Goal: Find specific page/section: Find specific page/section

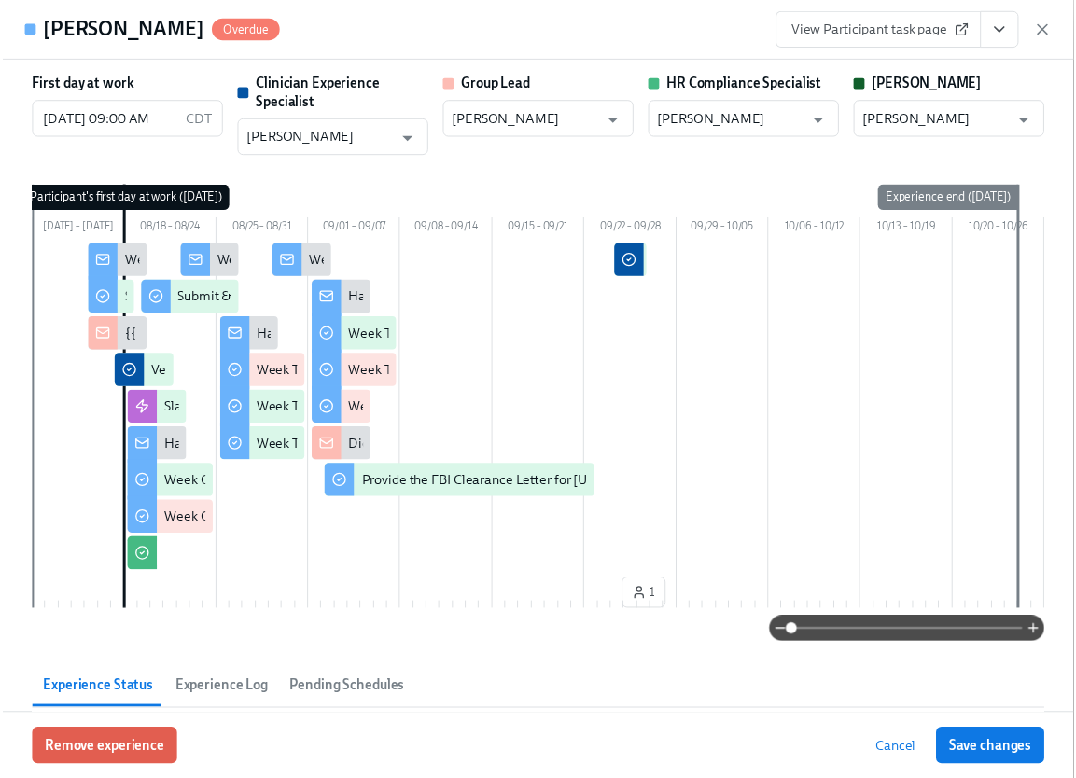
scroll to position [1674, 0]
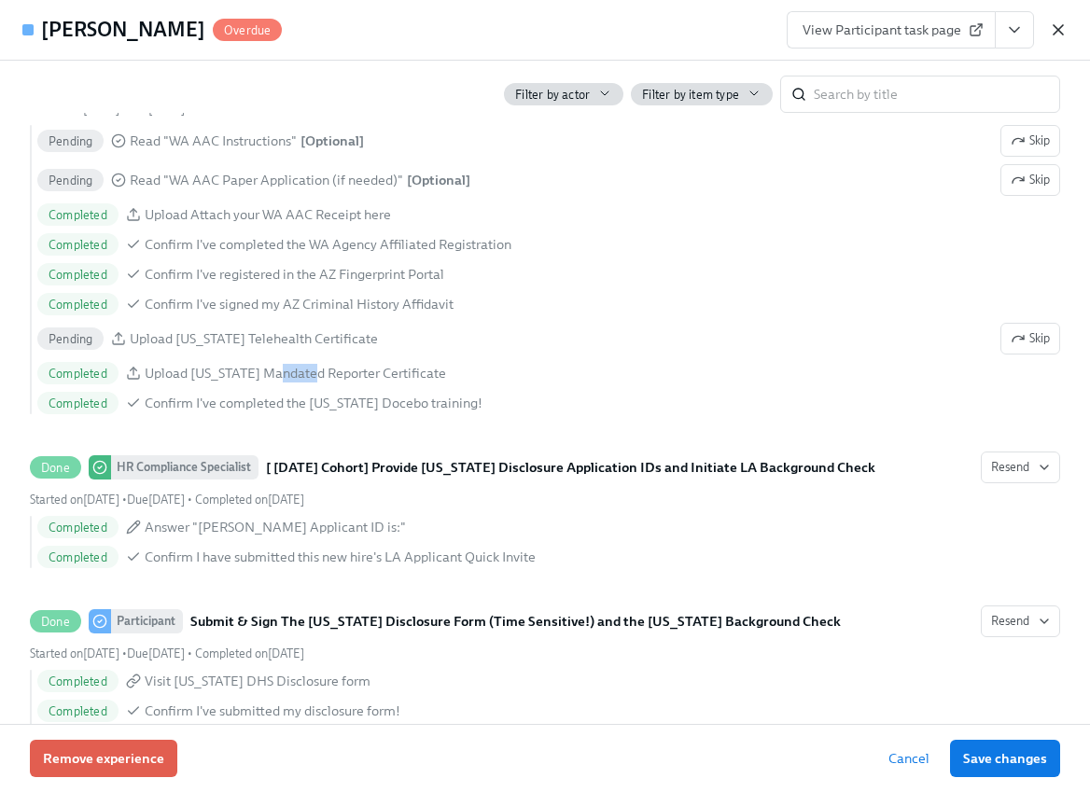
click at [1054, 30] on icon "button" at bounding box center [1058, 30] width 19 height 19
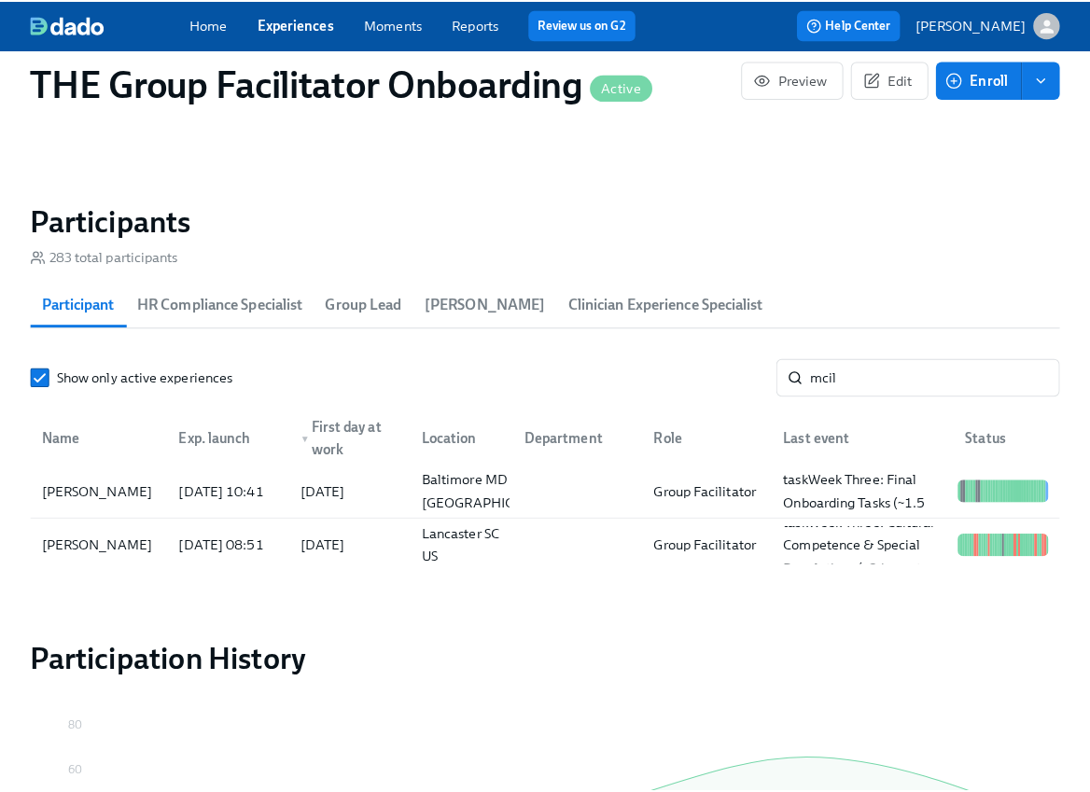
scroll to position [0, 26083]
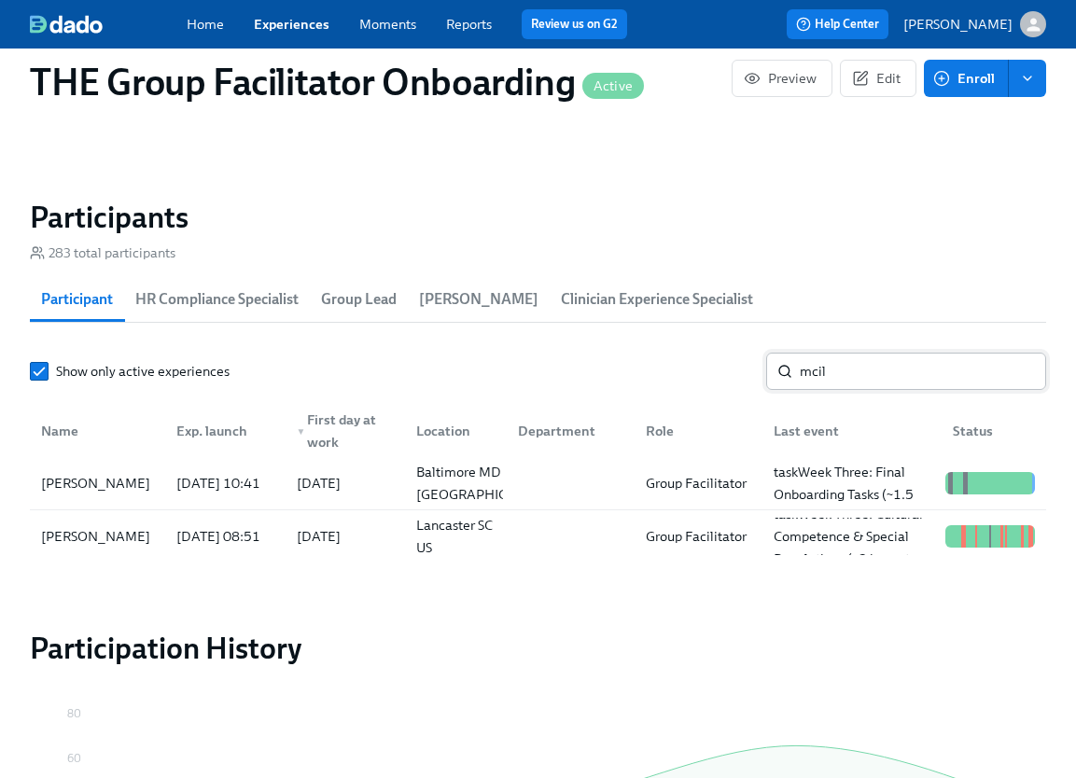
click at [844, 380] on input "mcil" at bounding box center [923, 371] width 246 height 37
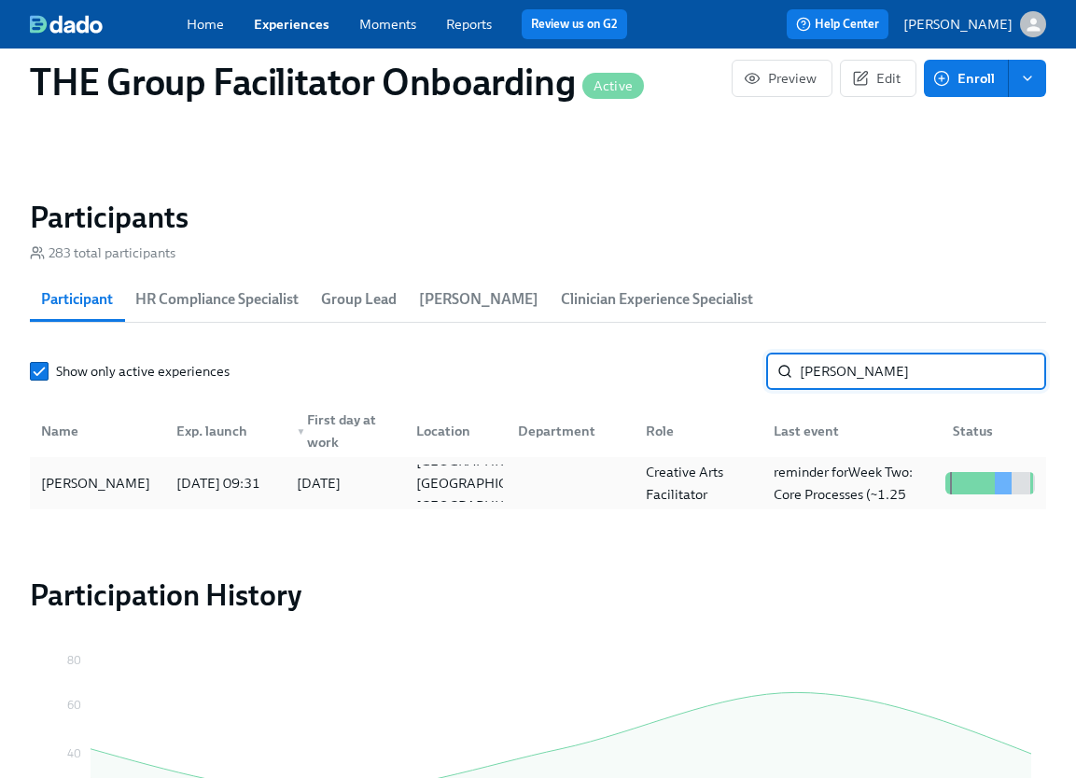
type input "[PERSON_NAME]"
click at [143, 480] on div "[PERSON_NAME]" at bounding box center [98, 483] width 128 height 37
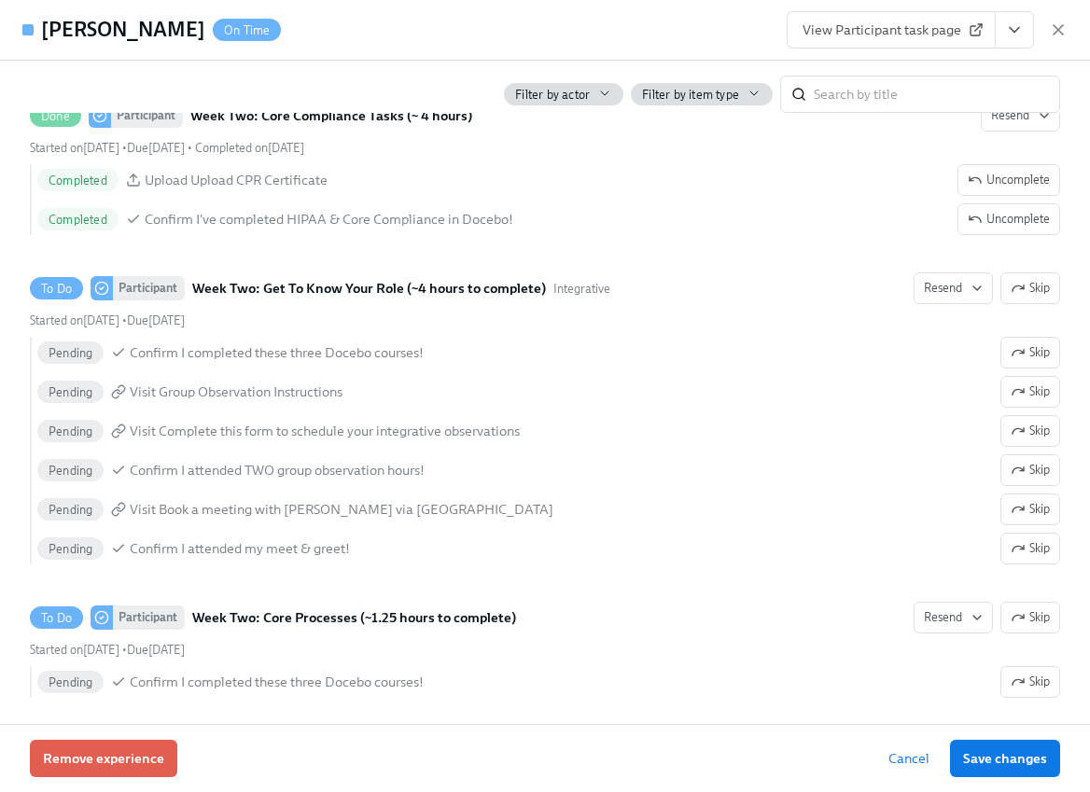
scroll to position [2982, 0]
